Goal: Transaction & Acquisition: Book appointment/travel/reservation

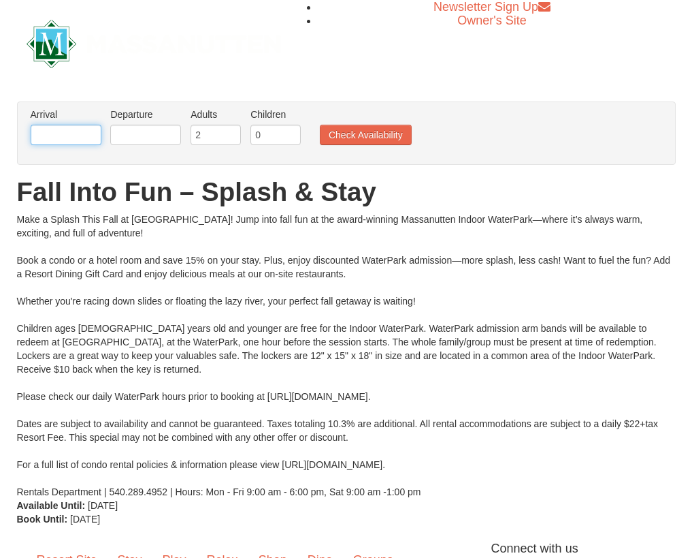
click at [85, 140] on input "text" at bounding box center [66, 135] width 71 height 20
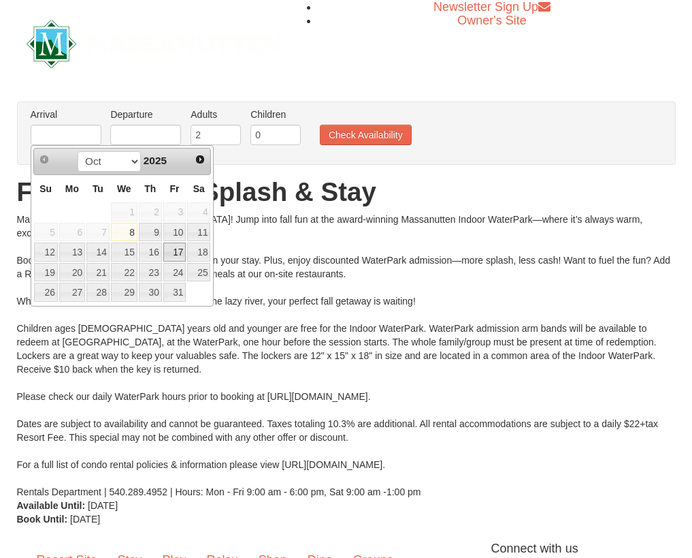
click at [181, 258] on link "17" at bounding box center [174, 251] width 23 height 19
type input "10/17/2025"
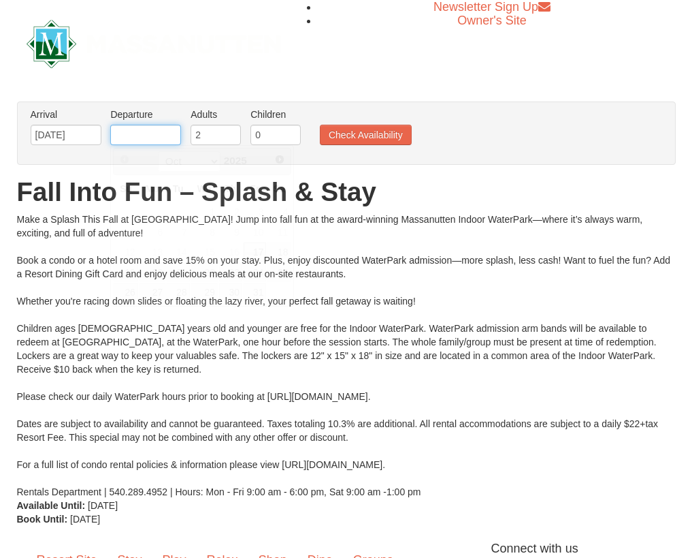
click at [163, 134] on input "text" at bounding box center [145, 135] width 71 height 20
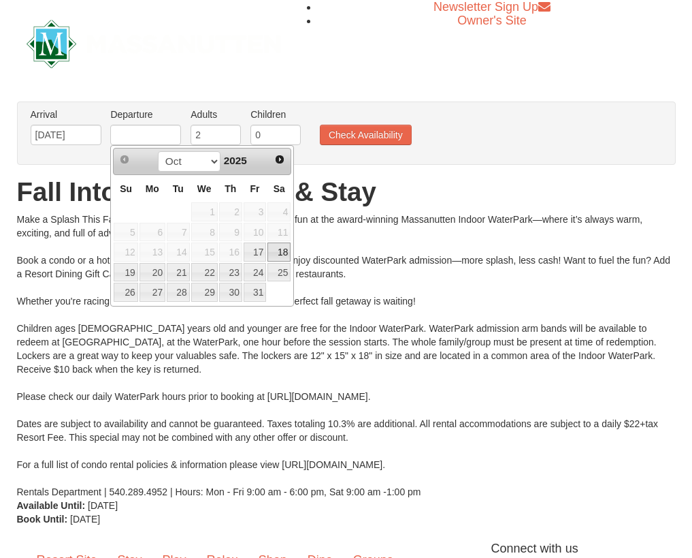
click at [281, 252] on link "18" at bounding box center [279, 251] width 23 height 19
type input "[DATE]"
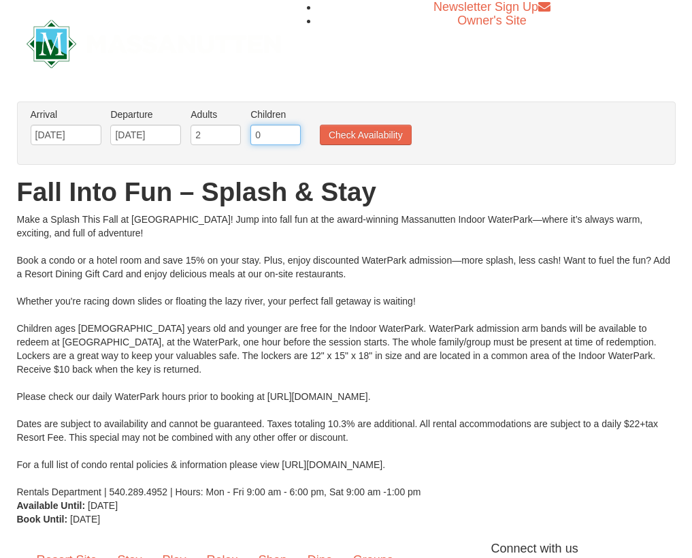
click at [277, 136] on input "0" at bounding box center [276, 135] width 50 height 20
click at [293, 131] on input "1" at bounding box center [276, 135] width 50 height 20
type input "2"
click at [295, 131] on input "2" at bounding box center [276, 135] width 50 height 20
click at [345, 132] on button "Check Availability" at bounding box center [366, 135] width 92 height 20
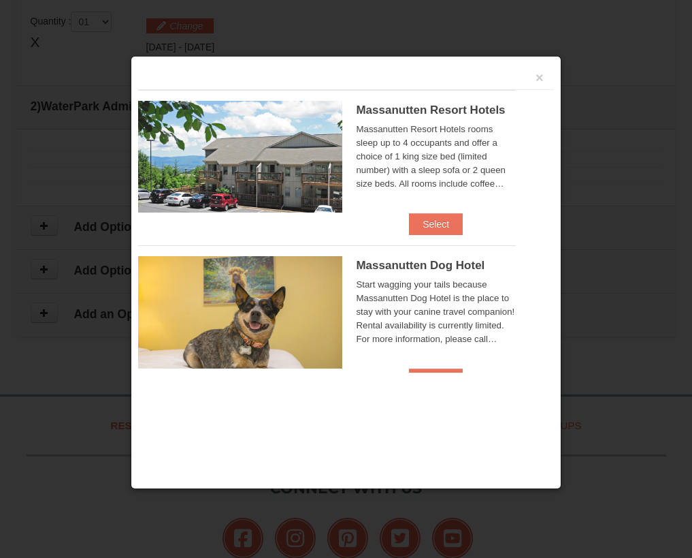
scroll to position [580, 0]
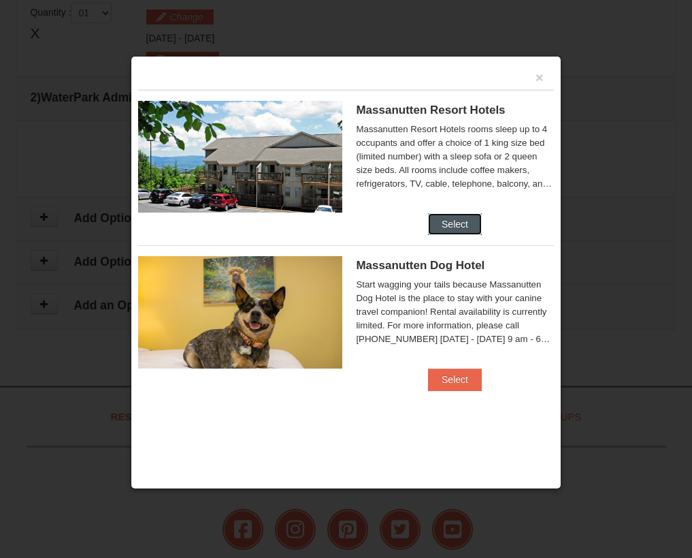
click at [449, 218] on button "Select" at bounding box center [455, 224] width 54 height 22
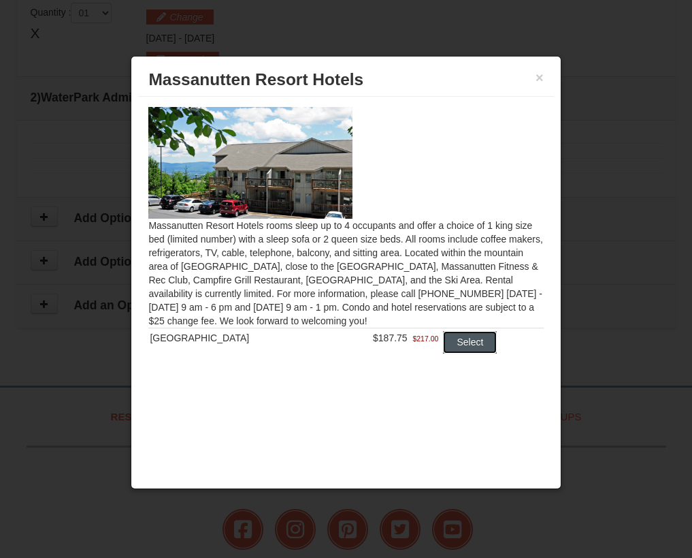
click at [450, 341] on button "Select" at bounding box center [470, 342] width 54 height 22
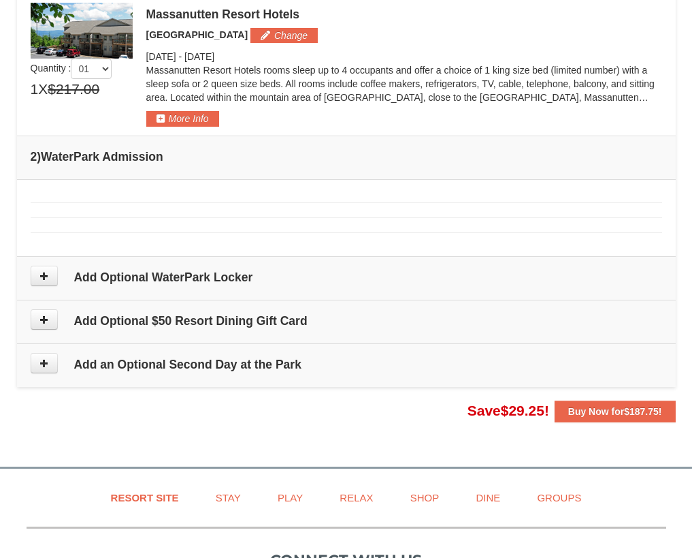
click at [84, 195] on td "× Adult 1 X Change" at bounding box center [346, 217] width 659 height 77
click at [93, 208] on td "× Adult 1 X Change" at bounding box center [346, 217] width 659 height 77
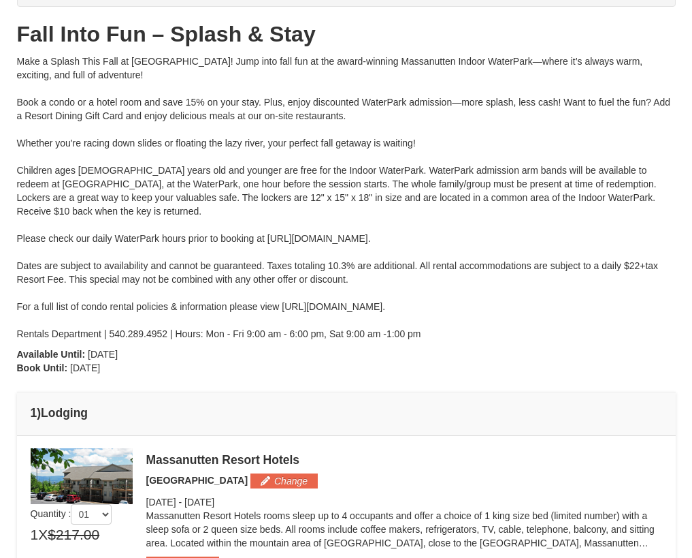
scroll to position [136, 0]
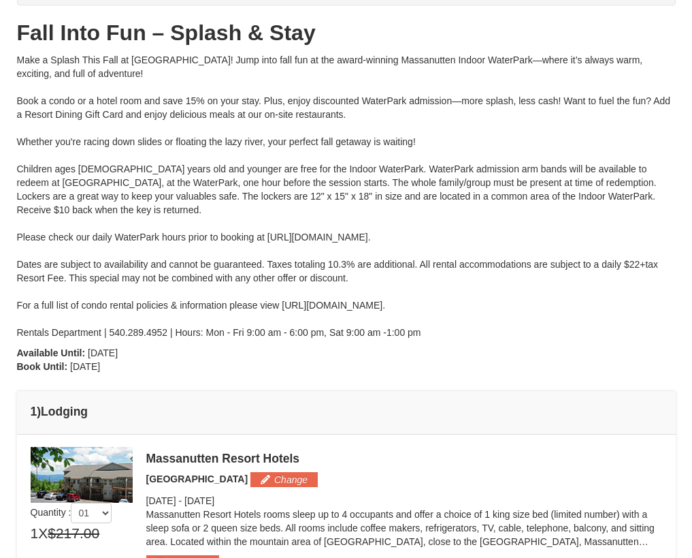
drag, startPoint x: 502, startPoint y: 232, endPoint x: 267, endPoint y: 240, distance: 235.0
click at [267, 240] on div "Make a Splash This Fall at Massanutten! Jump into fall fun at the award-winning…" at bounding box center [346, 196] width 659 height 286
click at [474, 355] on div "From: To: Adults: 2 Children: 2 Change Arrival Please format dates MM/DD/YYYY P…" at bounding box center [346, 404] width 659 height 924
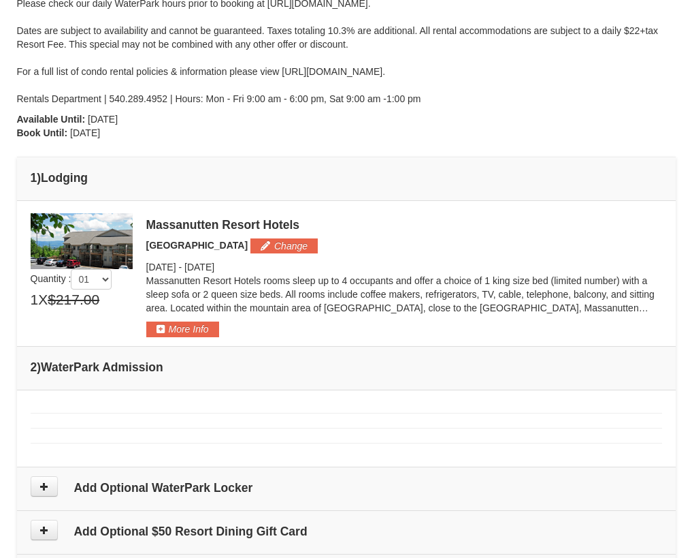
scroll to position [409, 0]
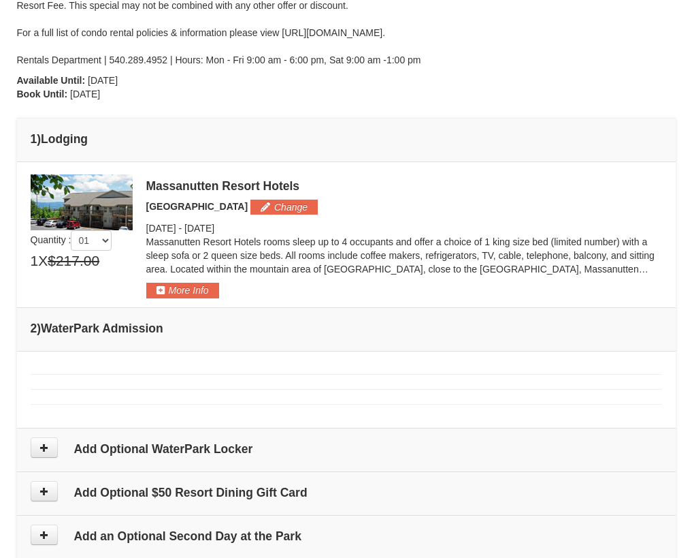
click at [124, 332] on h4 "2 ) WaterPark Admission" at bounding box center [347, 328] width 632 height 14
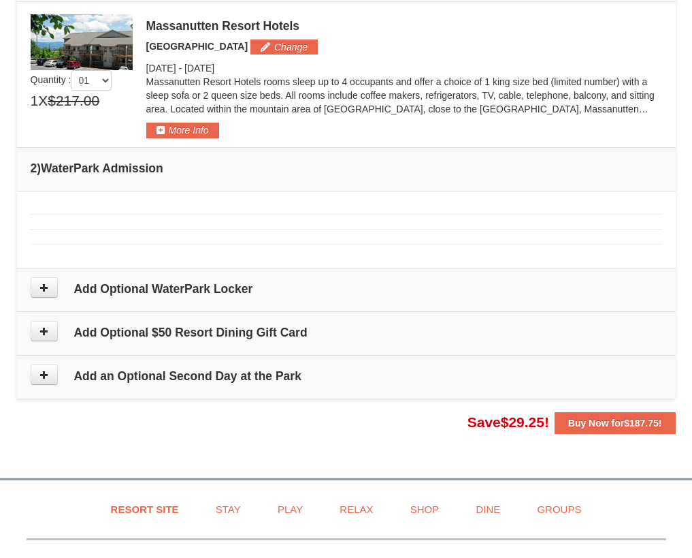
scroll to position [613, 0]
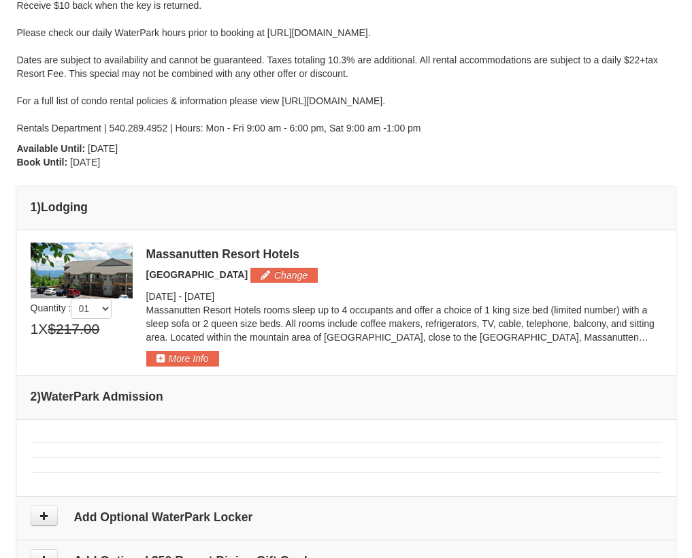
click at [89, 398] on h4 "2 ) WaterPark Admission" at bounding box center [347, 396] width 632 height 14
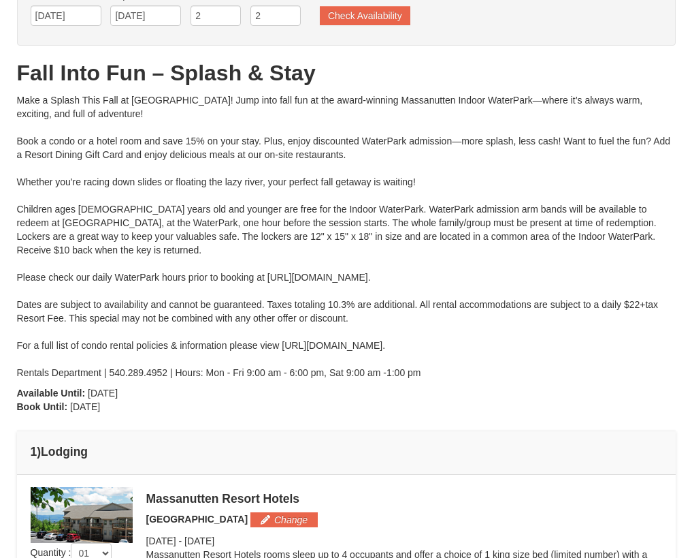
scroll to position [340, 0]
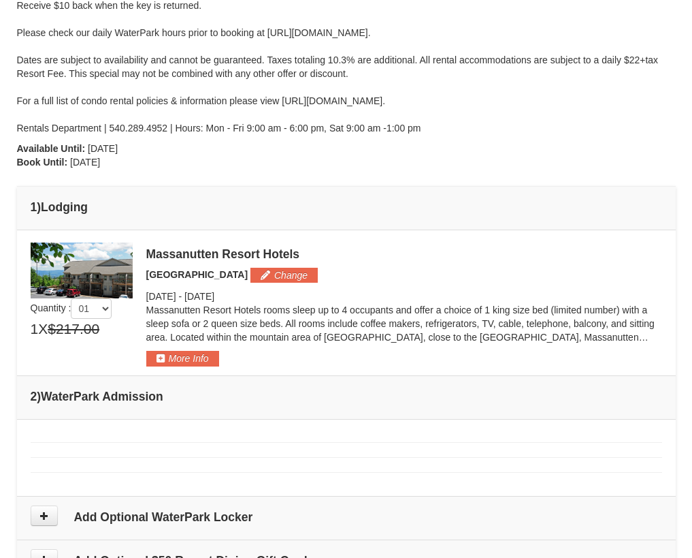
click at [114, 386] on td "2 ) WaterPark Admission" at bounding box center [346, 397] width 659 height 44
click at [174, 362] on button "More Info" at bounding box center [182, 358] width 73 height 15
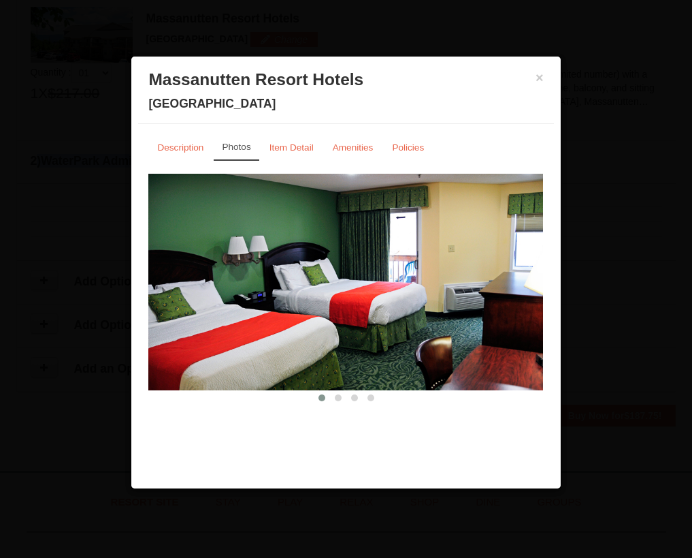
scroll to position [583, 0]
click at [534, 74] on h3 "Massanutten Resort Hotels" at bounding box center [345, 79] width 395 height 20
click at [538, 76] on button "×" at bounding box center [540, 78] width 8 height 14
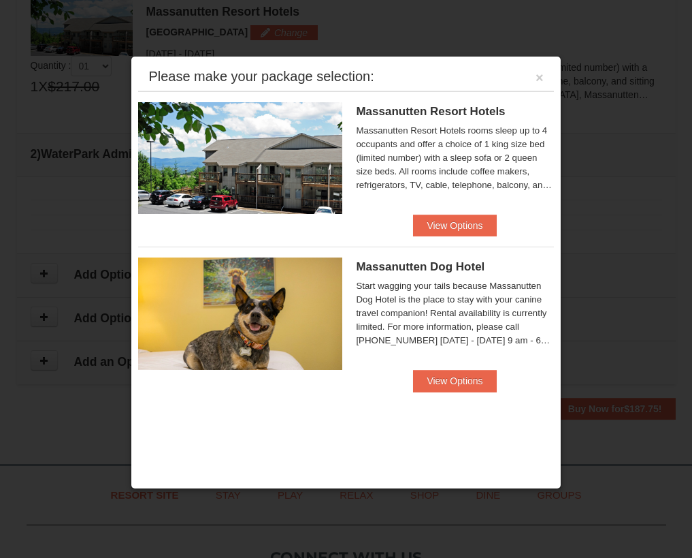
click at [542, 86] on div "Please make your package selection: ×" at bounding box center [345, 77] width 415 height 28
click at [542, 82] on button "×" at bounding box center [540, 78] width 8 height 14
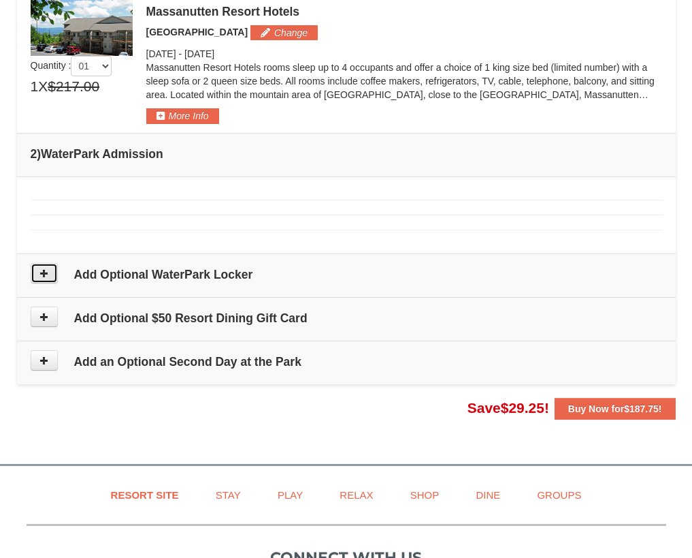
click at [47, 270] on icon at bounding box center [44, 273] width 10 height 10
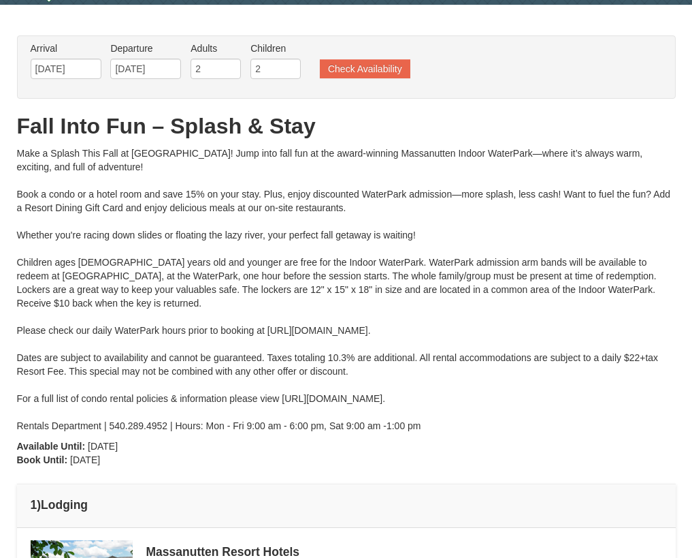
scroll to position [0, 0]
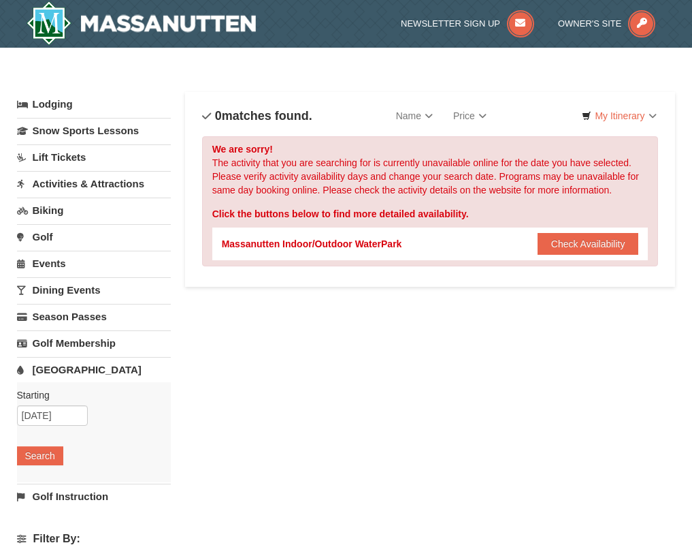
click at [71, 368] on link "[GEOGRAPHIC_DATA]" at bounding box center [94, 369] width 155 height 25
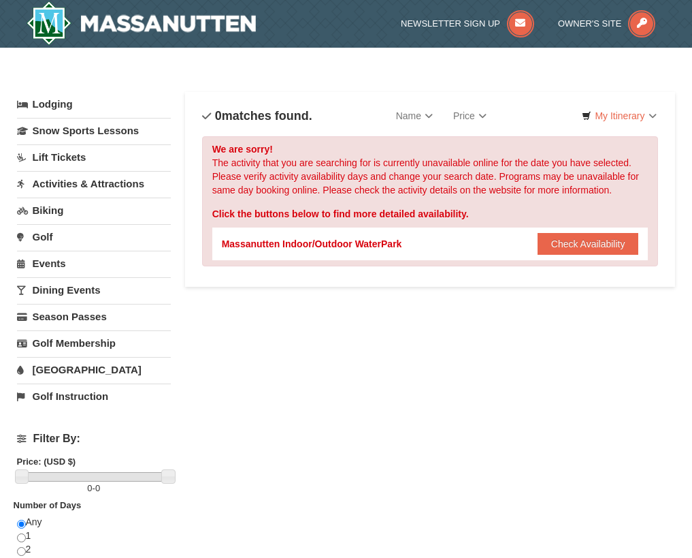
click at [71, 368] on link "[GEOGRAPHIC_DATA]" at bounding box center [94, 369] width 155 height 25
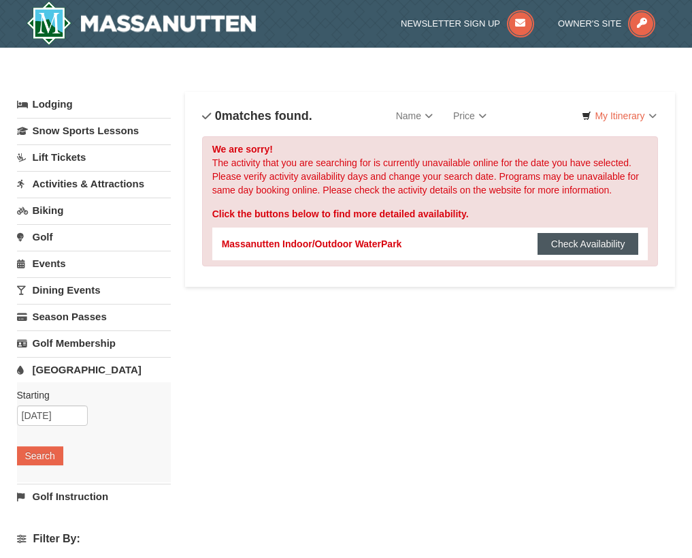
click at [566, 236] on button "Check Availability" at bounding box center [588, 244] width 101 height 22
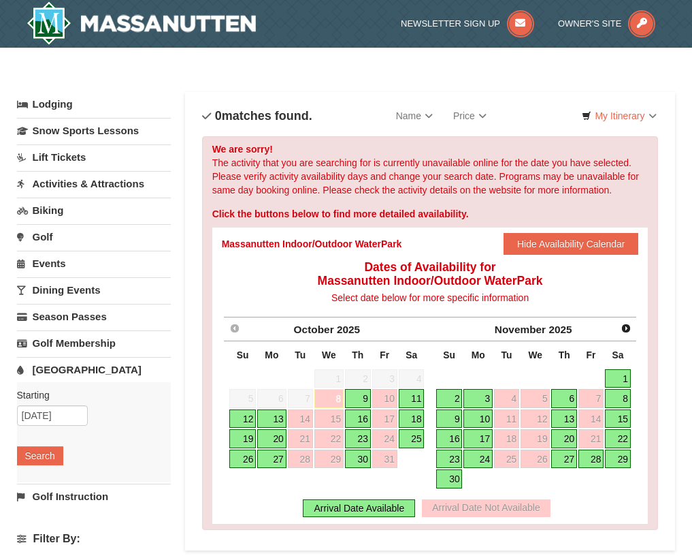
click at [414, 417] on link "18" at bounding box center [412, 418] width 26 height 19
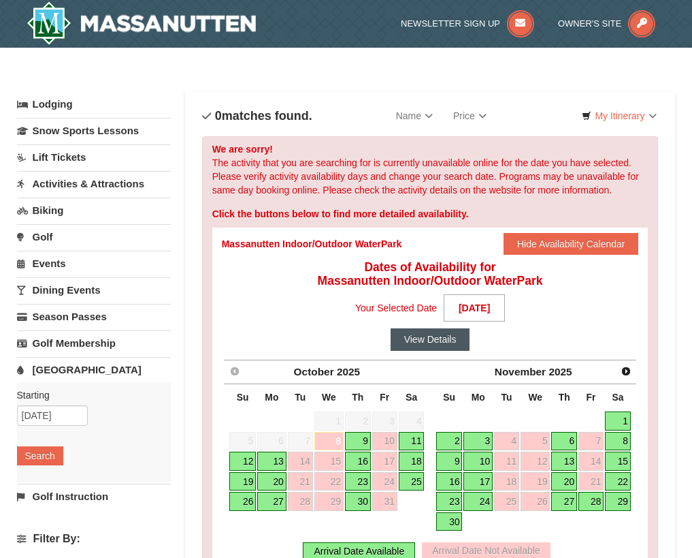
click at [433, 338] on button "View Details" at bounding box center [431, 339] width 80 height 22
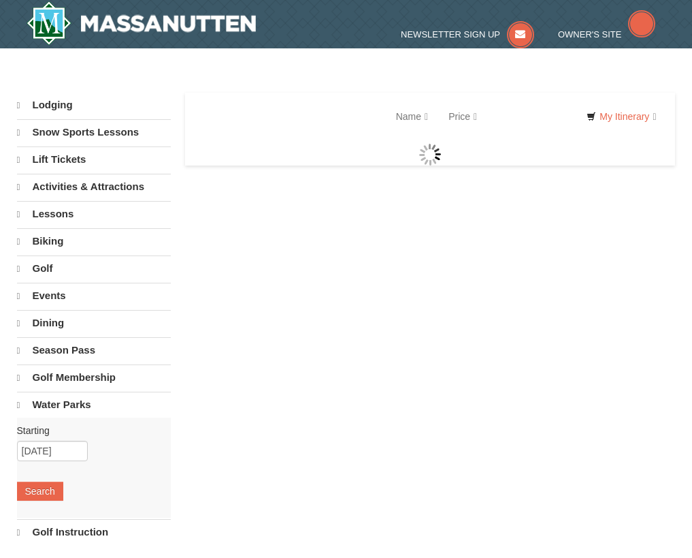
select select "10"
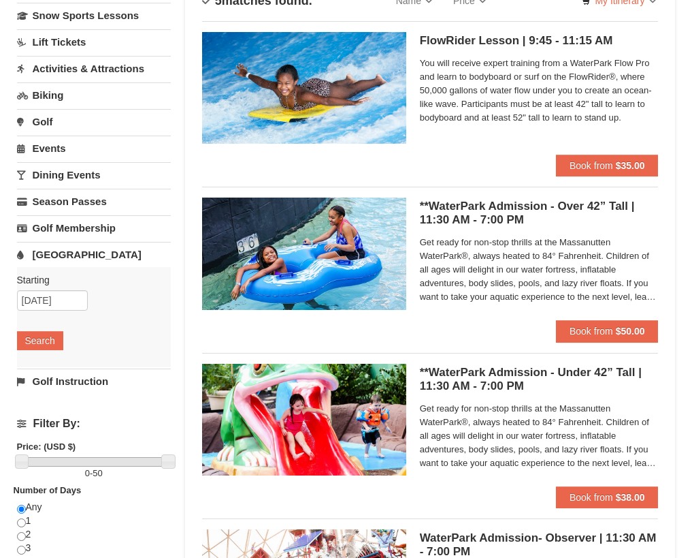
scroll to position [136, 0]
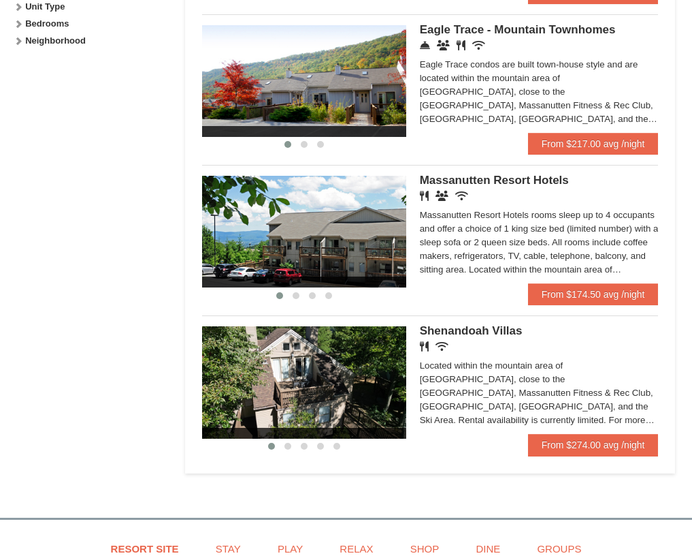
scroll to position [749, 0]
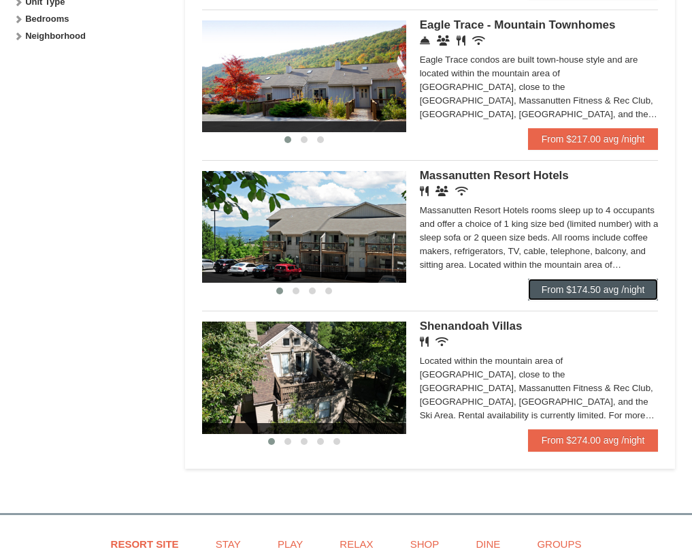
click at [588, 294] on link "From $174.50 avg /night" at bounding box center [593, 289] width 131 height 22
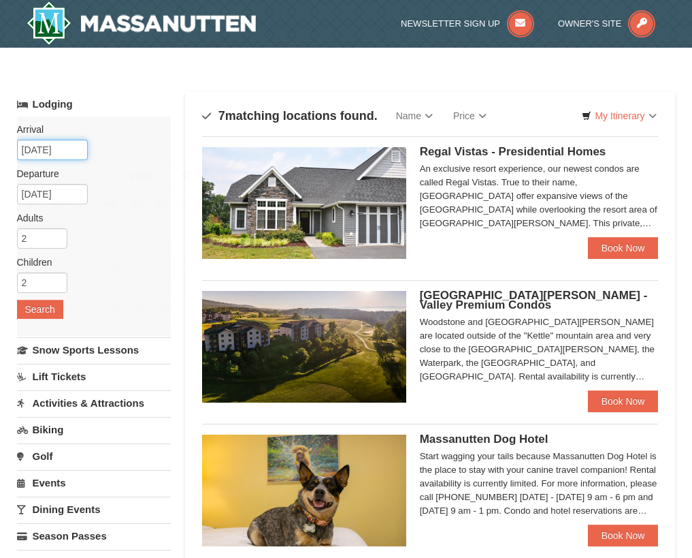
click at [62, 146] on input "[DATE]" at bounding box center [52, 150] width 71 height 20
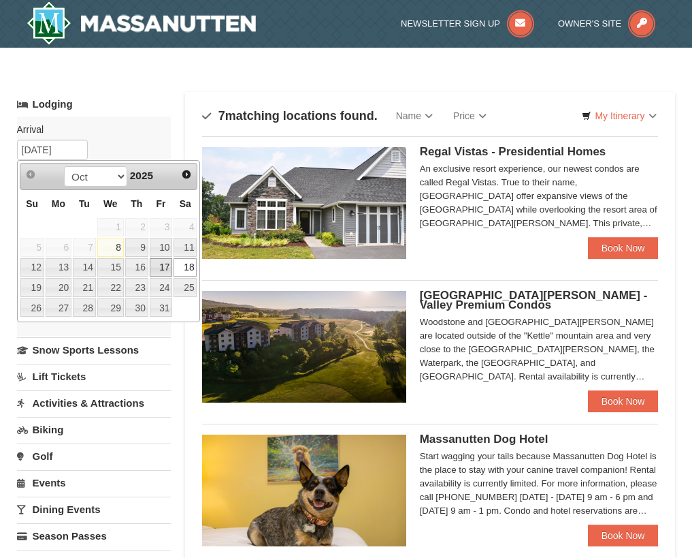
click at [170, 269] on link "17" at bounding box center [161, 267] width 23 height 19
type input "[DATE]"
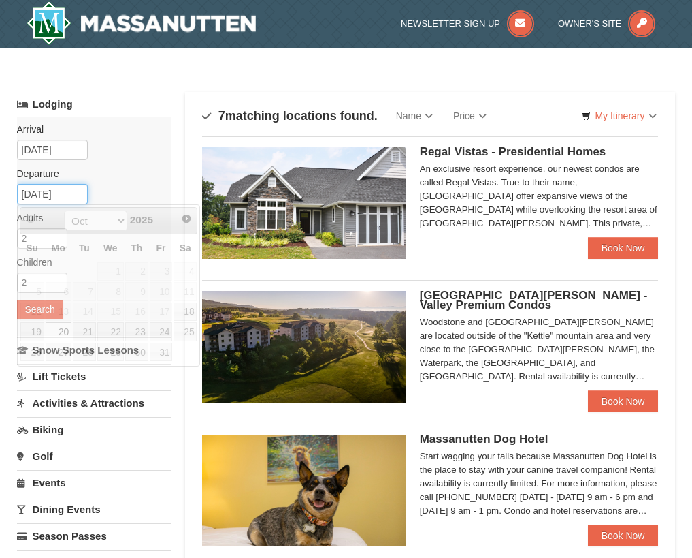
click at [69, 191] on input "[DATE]" at bounding box center [52, 194] width 71 height 20
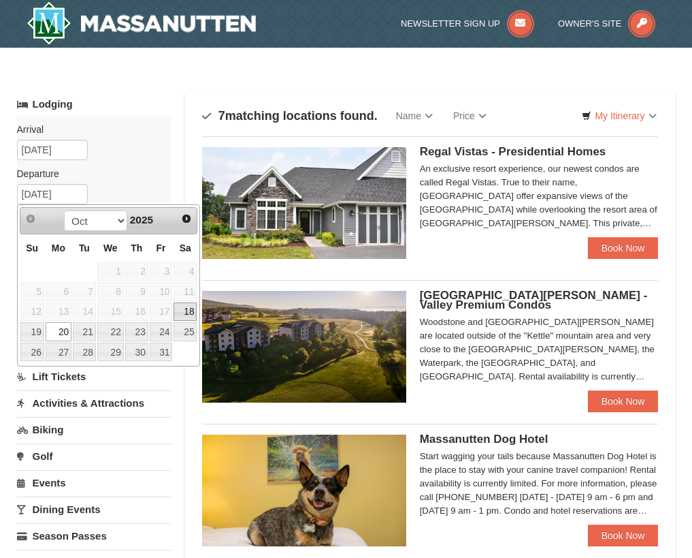
click at [187, 315] on link "18" at bounding box center [185, 311] width 23 height 19
type input "[DATE]"
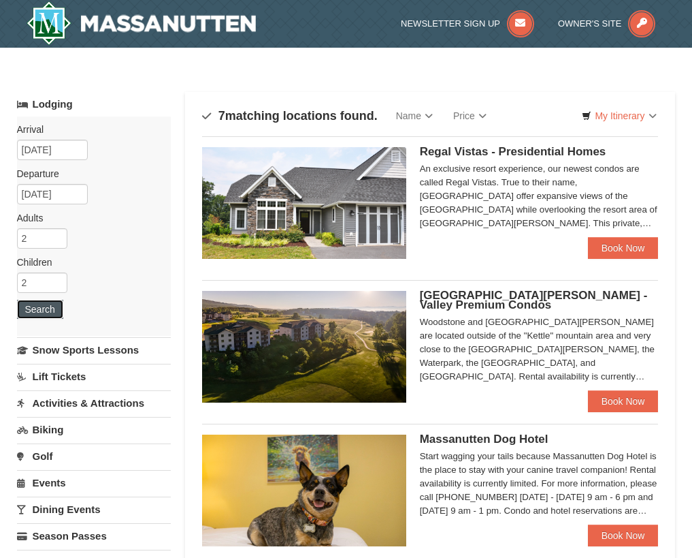
click at [38, 313] on button "Search" at bounding box center [40, 309] width 46 height 19
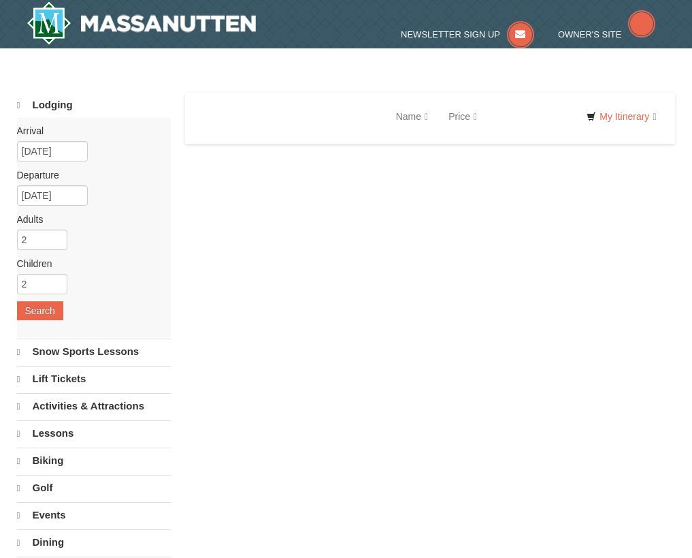
select select "10"
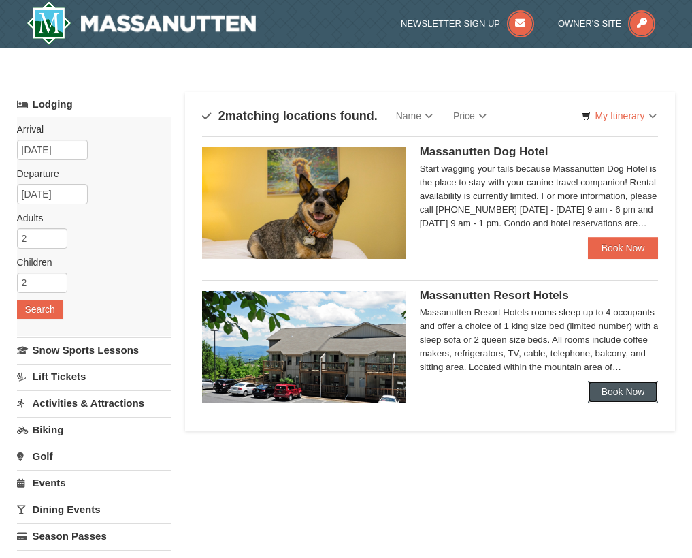
click at [621, 392] on link "Book Now" at bounding box center [623, 392] width 71 height 22
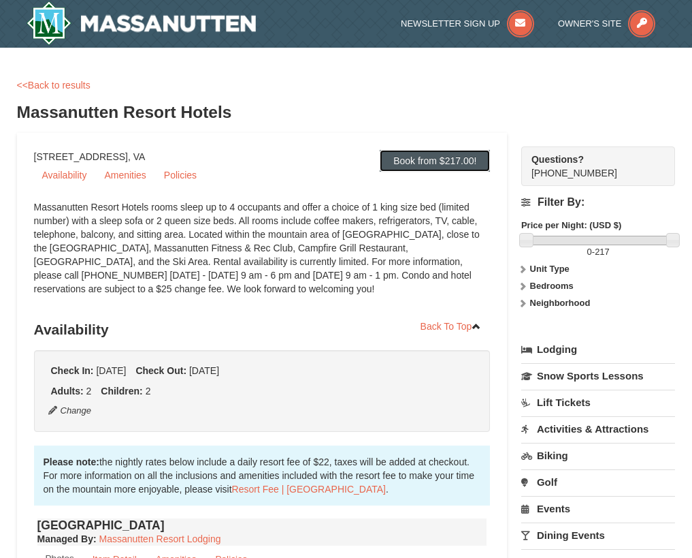
click at [449, 170] on link "Book from $217.00!" at bounding box center [435, 161] width 110 height 22
click at [71, 87] on link "<<Back to results" at bounding box center [54, 85] width 74 height 11
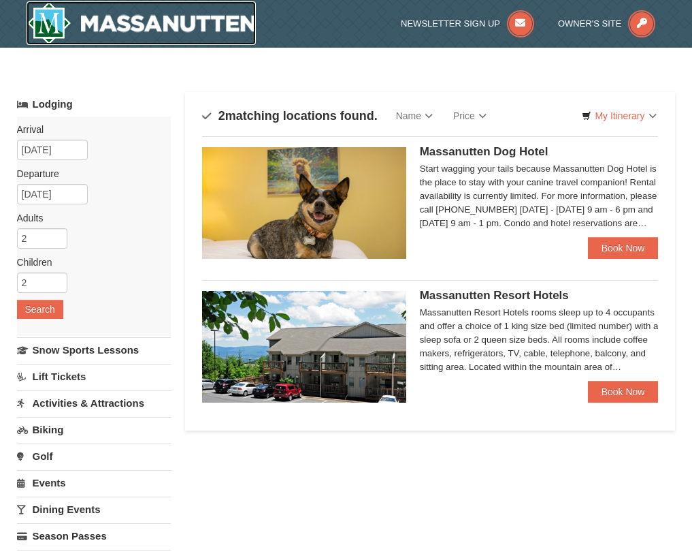
click at [134, 21] on img at bounding box center [142, 23] width 230 height 44
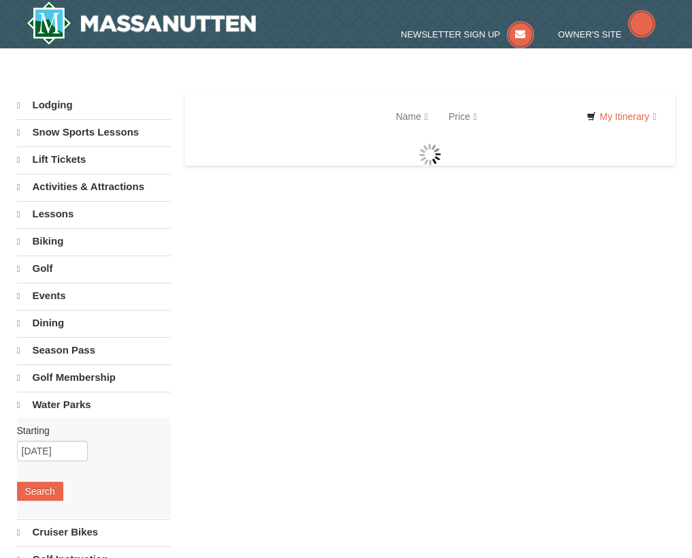
select select "10"
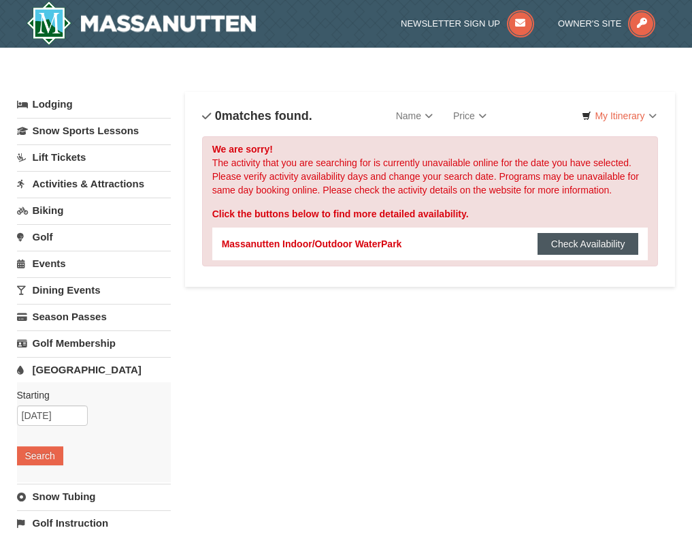
click at [562, 236] on button "Check Availability" at bounding box center [588, 244] width 101 height 22
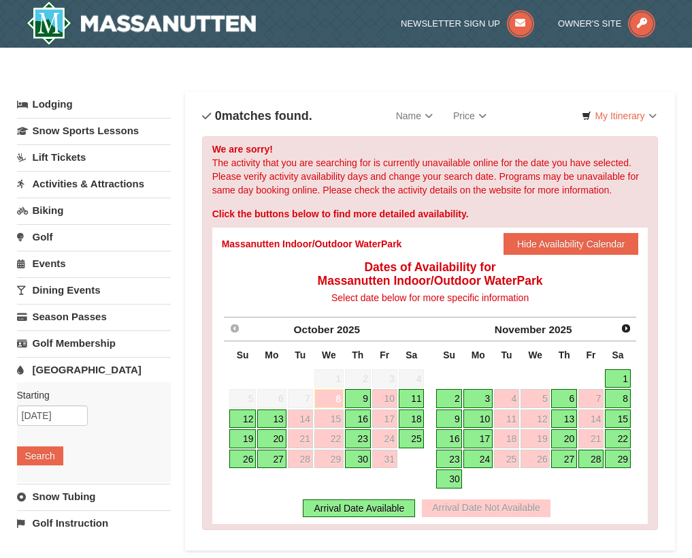
click at [411, 411] on link "18" at bounding box center [412, 418] width 26 height 19
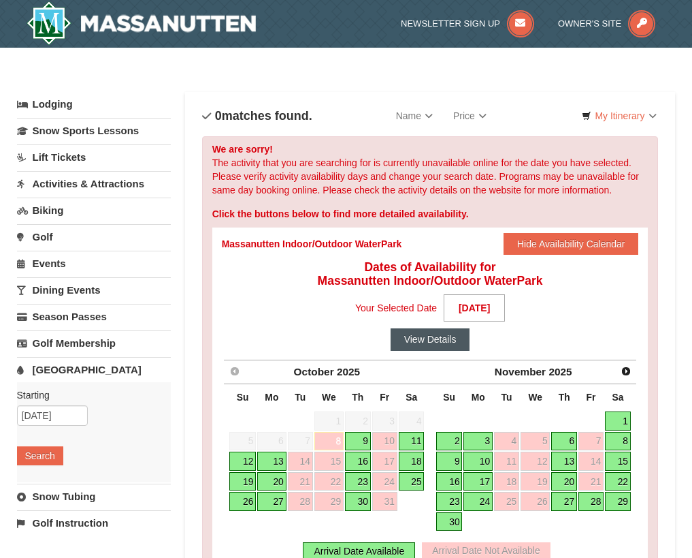
click at [458, 337] on button "View Details" at bounding box center [431, 339] width 80 height 22
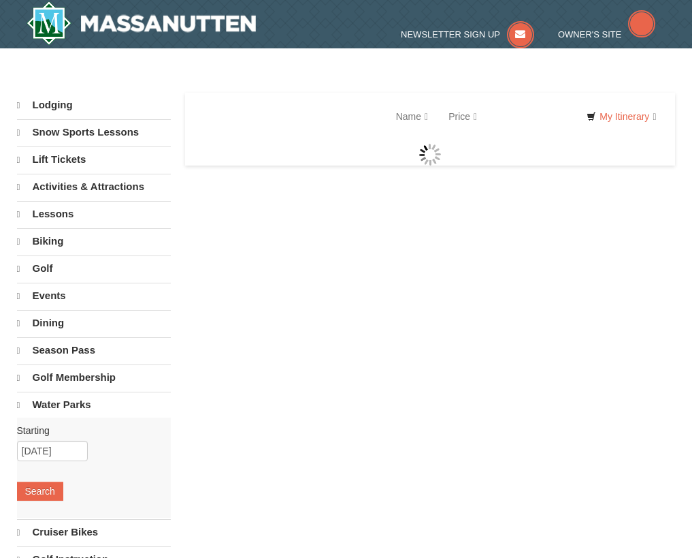
select select "10"
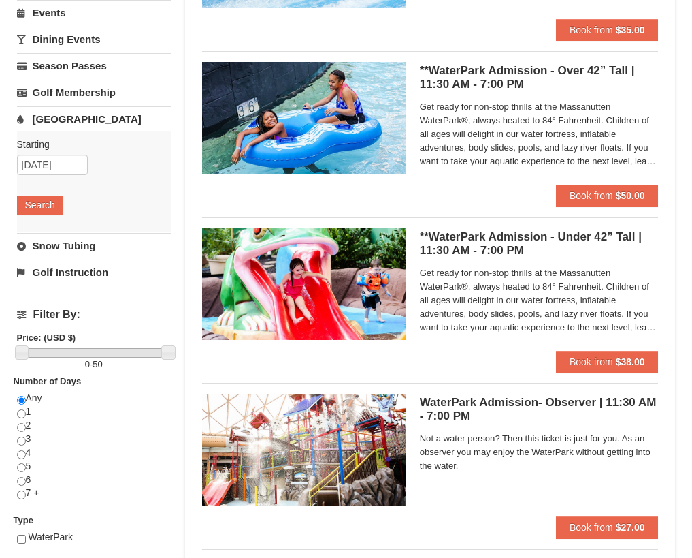
scroll to position [272, 0]
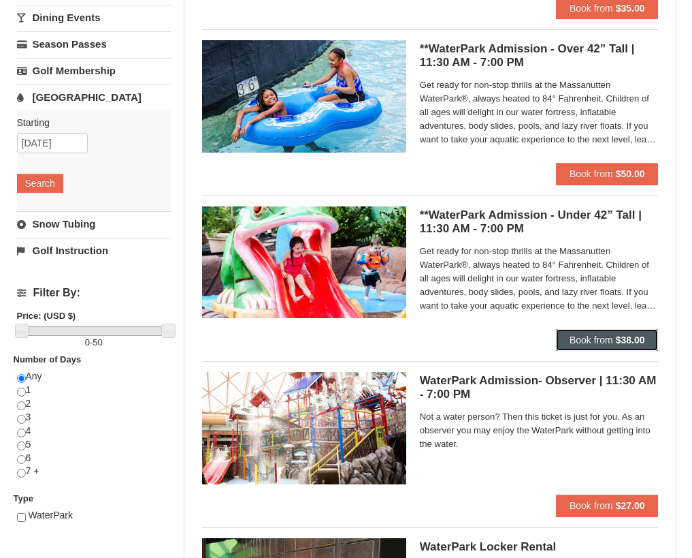
click at [605, 340] on span "Book from" at bounding box center [592, 339] width 44 height 11
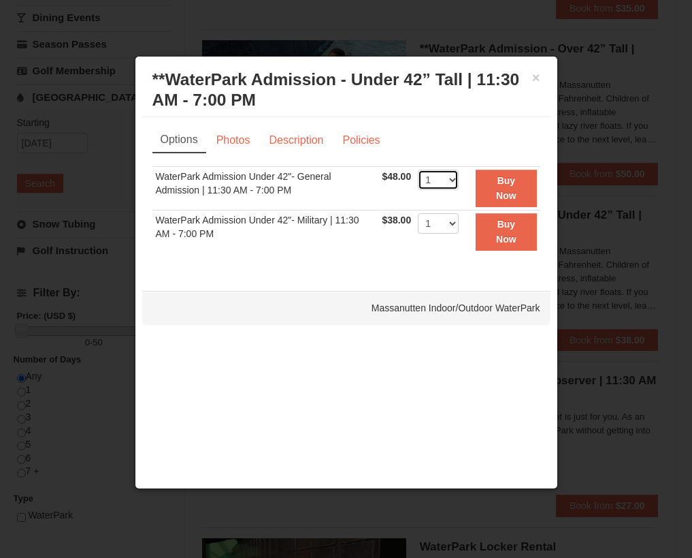
click at [449, 177] on select "1 2 3 4 5 6 7 8 9 10 11 12 13 14 15 16 17 18 19 20 21 22" at bounding box center [438, 180] width 41 height 20
select select "2"
click at [418, 170] on select "1 2 3 4 5 6 7 8 9 10 11 12 13 14 15 16 17 18 19 20 21 22" at bounding box center [438, 180] width 41 height 20
click at [536, 77] on button "×" at bounding box center [536, 78] width 8 height 14
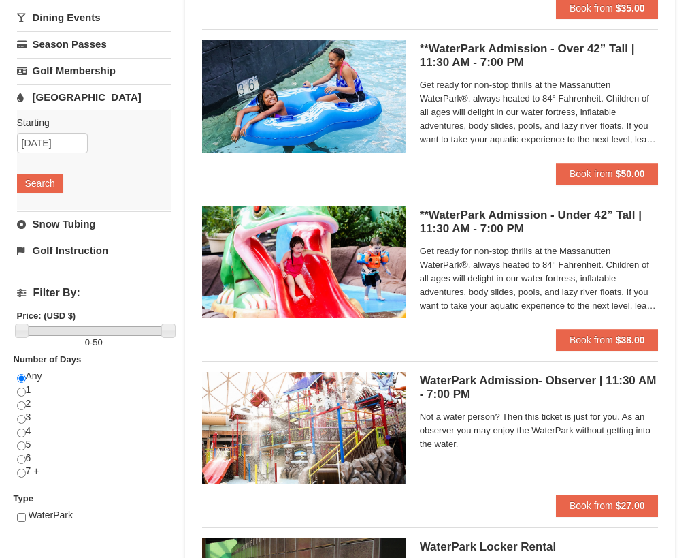
click at [90, 229] on link "Snow Tubing" at bounding box center [94, 223] width 155 height 25
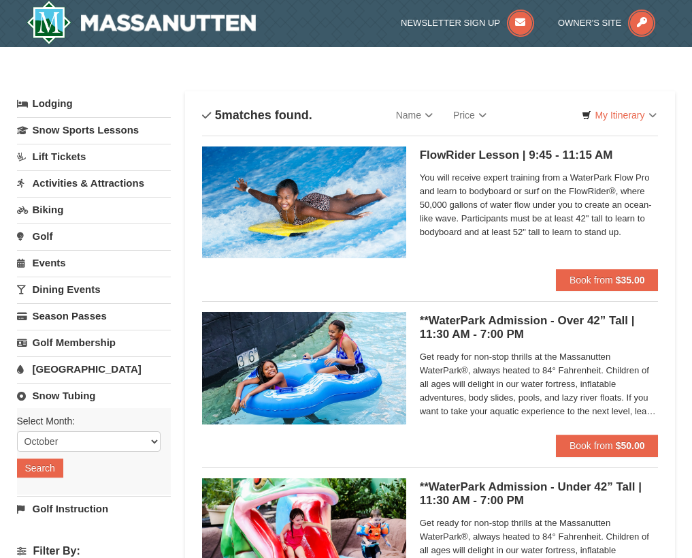
scroll to position [0, 0]
